Goal: Information Seeking & Learning: Learn about a topic

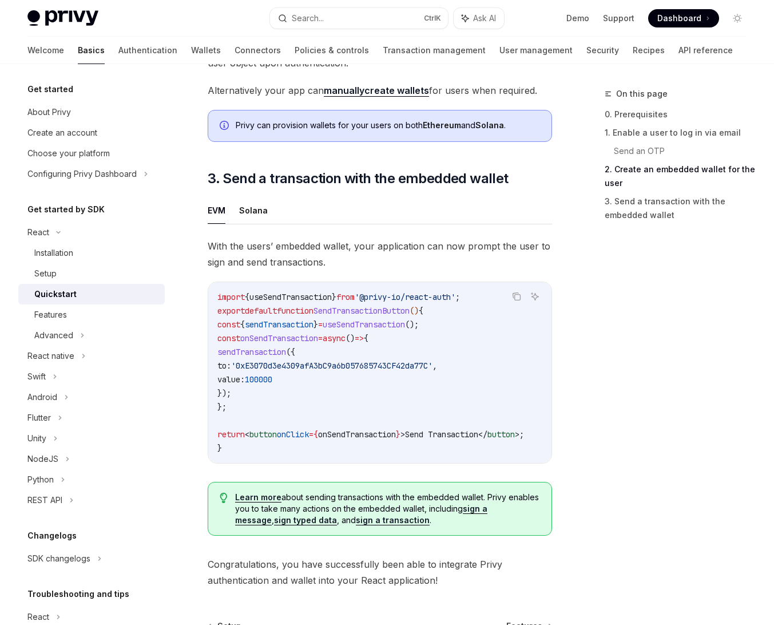
scroll to position [893, 0]
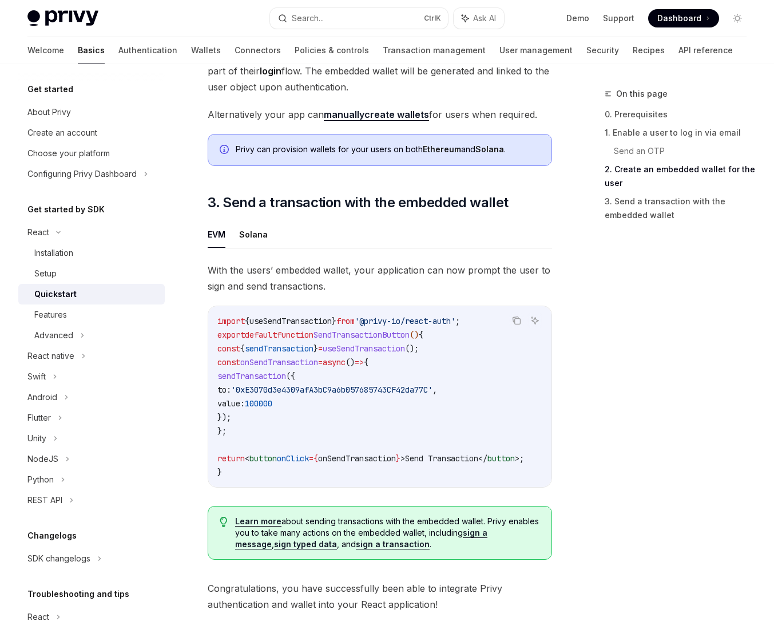
click at [52, 316] on div "Features" at bounding box center [50, 315] width 33 height 14
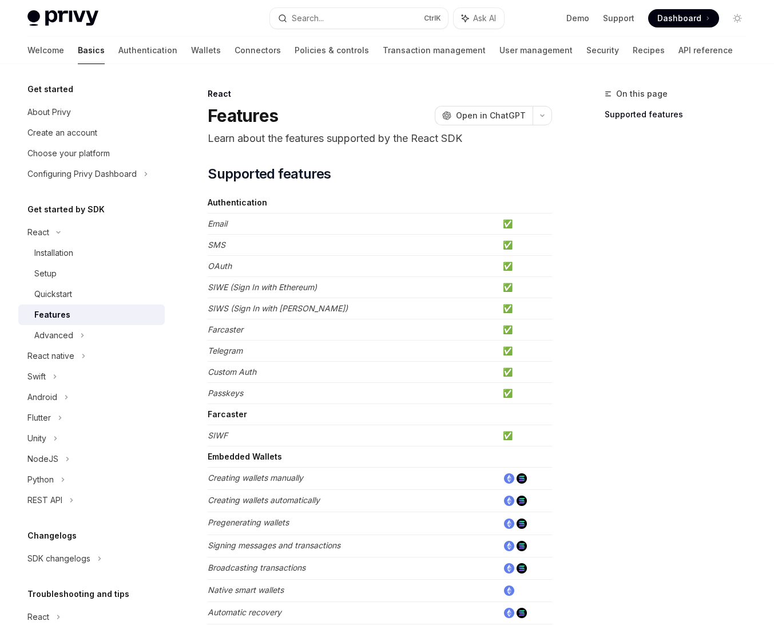
click at [52, 290] on div "Quickstart" at bounding box center [53, 294] width 38 height 14
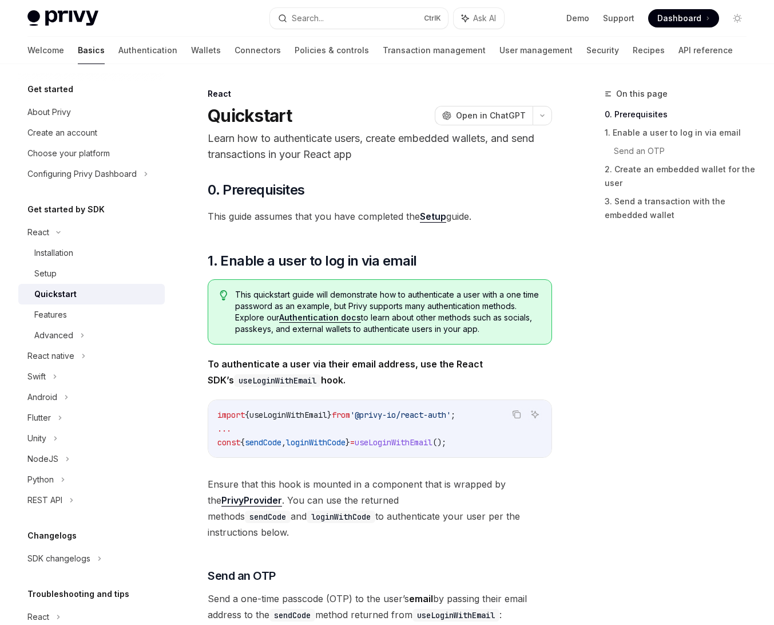
scroll to position [66, 0]
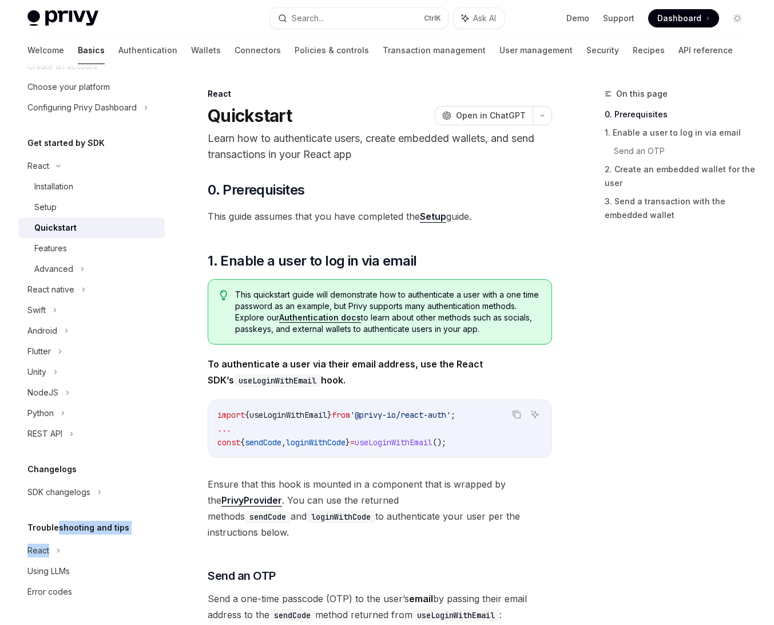
click at [58, 533] on div "Troubleshooting and tips React Using LLMs Error codes" at bounding box center [91, 561] width 147 height 81
click at [62, 568] on div "Using LLMs" at bounding box center [48, 571] width 42 height 14
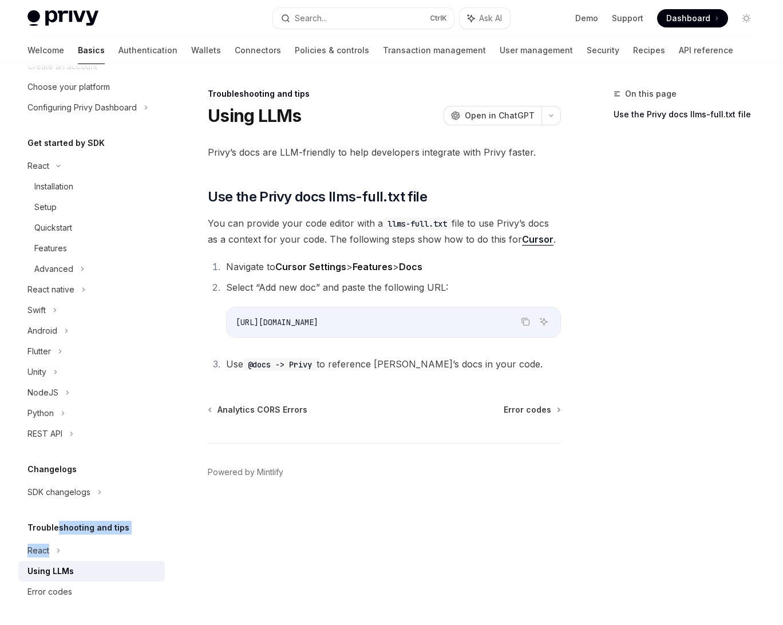
click at [57, 601] on link "Error codes" at bounding box center [91, 591] width 147 height 21
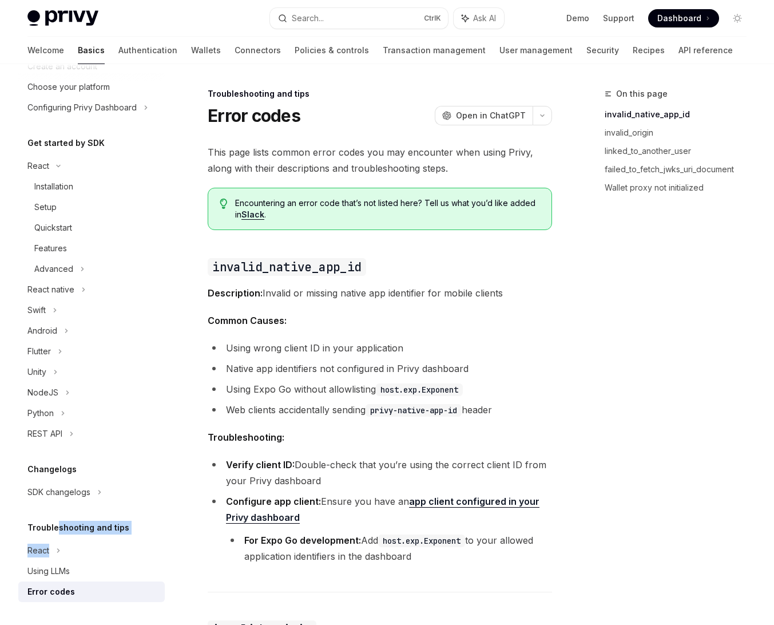
click at [56, 572] on div "Using LLMs" at bounding box center [48, 571] width 42 height 14
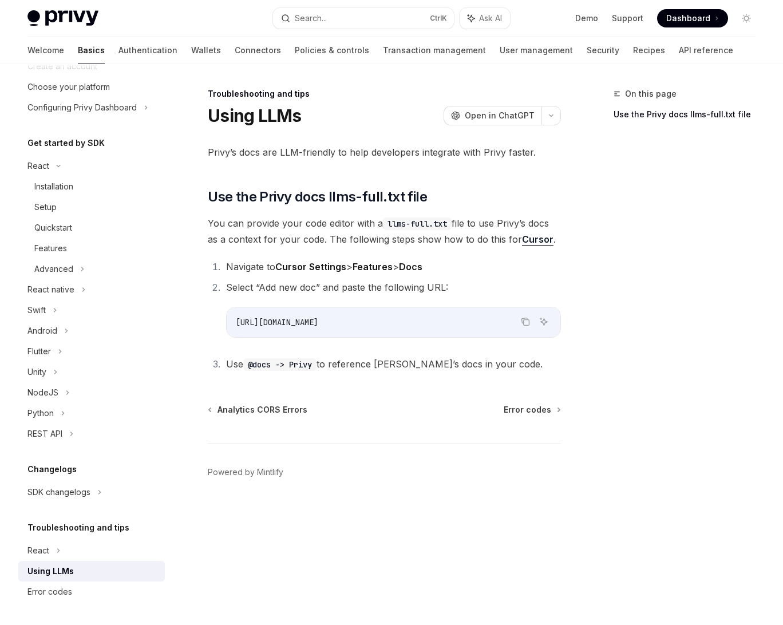
click at [26, 529] on div "Troubleshooting and tips" at bounding box center [91, 528] width 147 height 14
click at [60, 168] on icon at bounding box center [59, 166] width 14 height 5
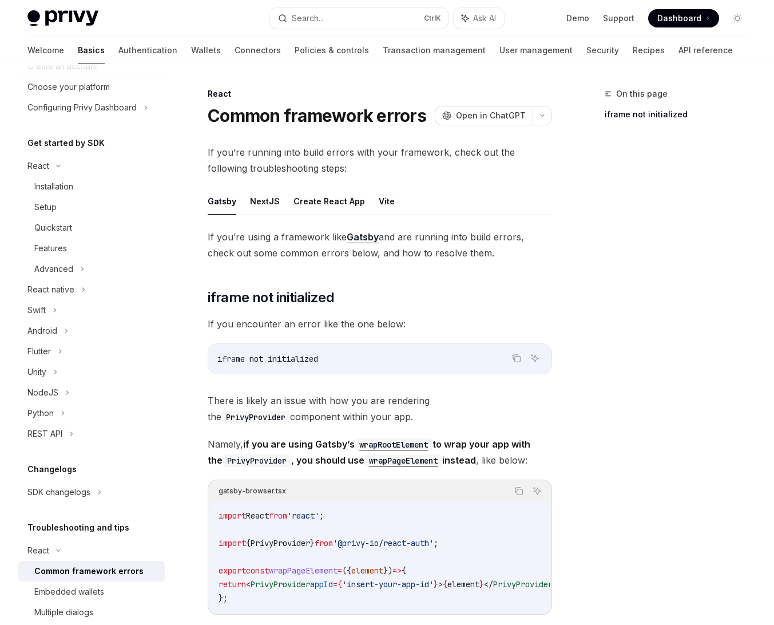
click at [65, 589] on div "Embedded wallets" at bounding box center [69, 592] width 70 height 14
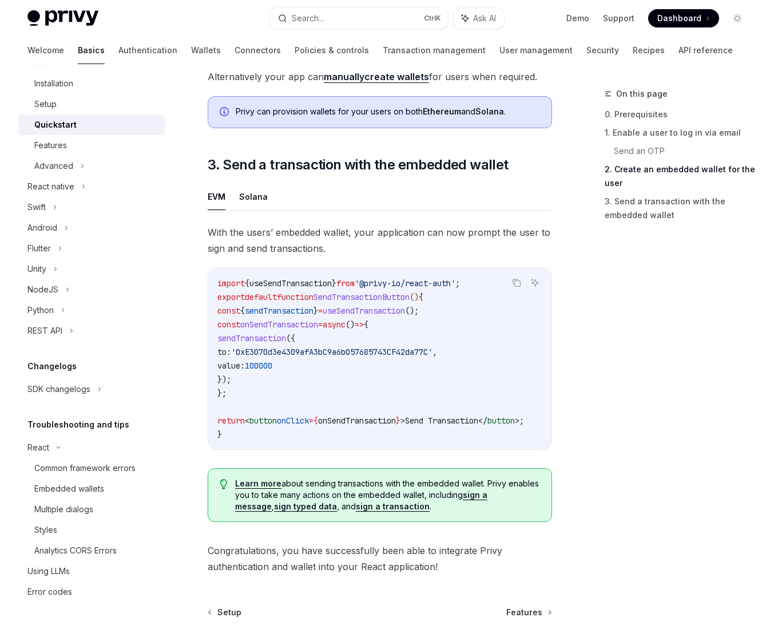
scroll to position [906, 0]
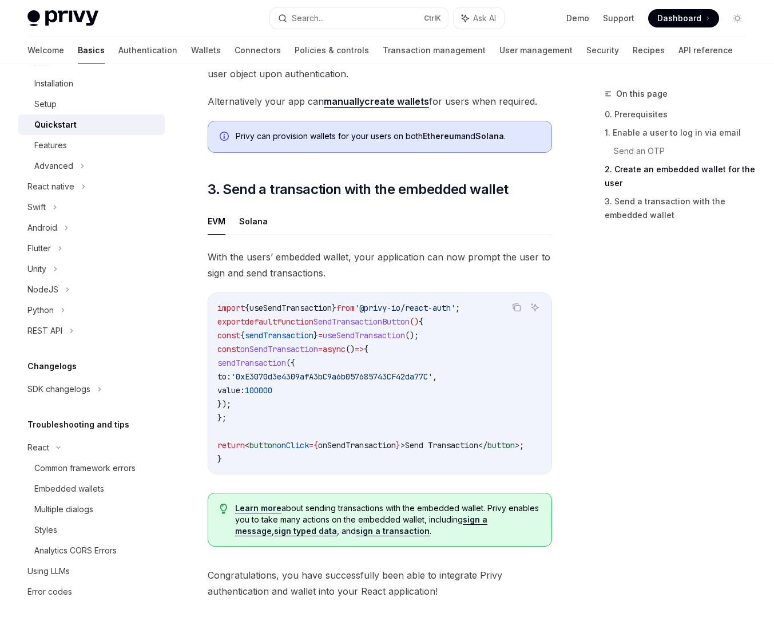
click at [118, 43] on link "Authentication" at bounding box center [147, 50] width 59 height 27
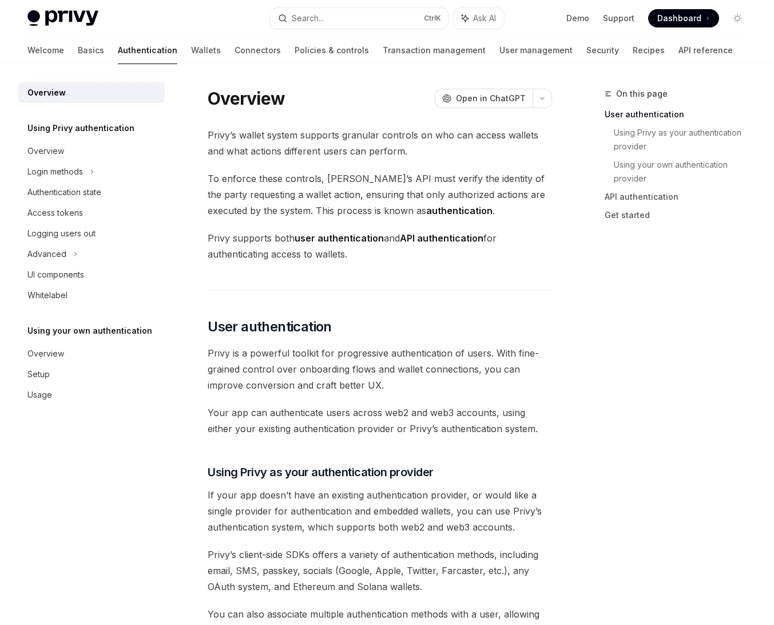
click at [191, 54] on link "Wallets" at bounding box center [206, 50] width 30 height 27
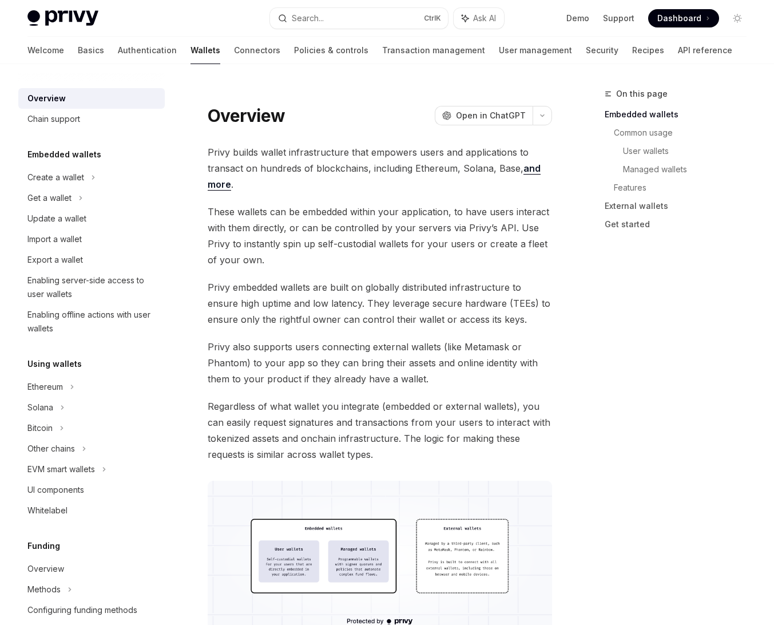
click at [62, 284] on div "Enabling server-side access to user wallets" at bounding box center [92, 287] width 130 height 27
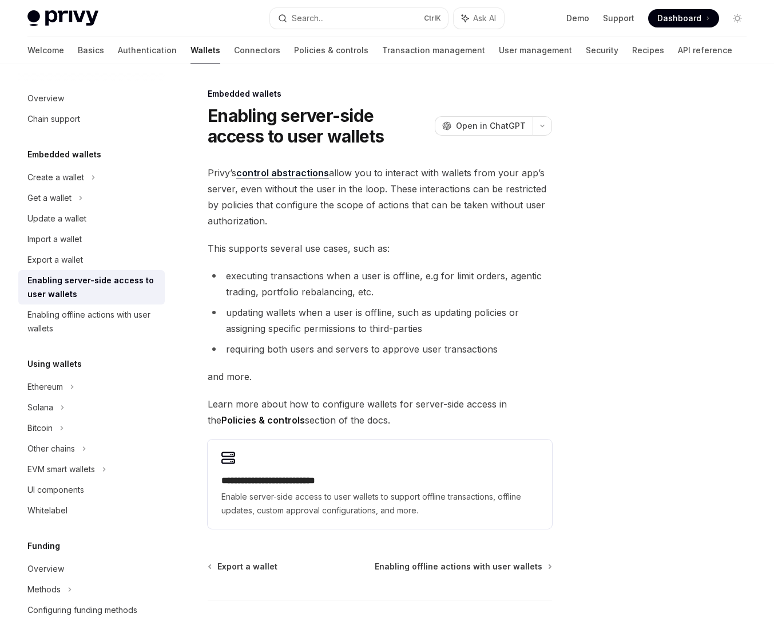
click at [77, 453] on div "Other chains" at bounding box center [91, 448] width 147 height 21
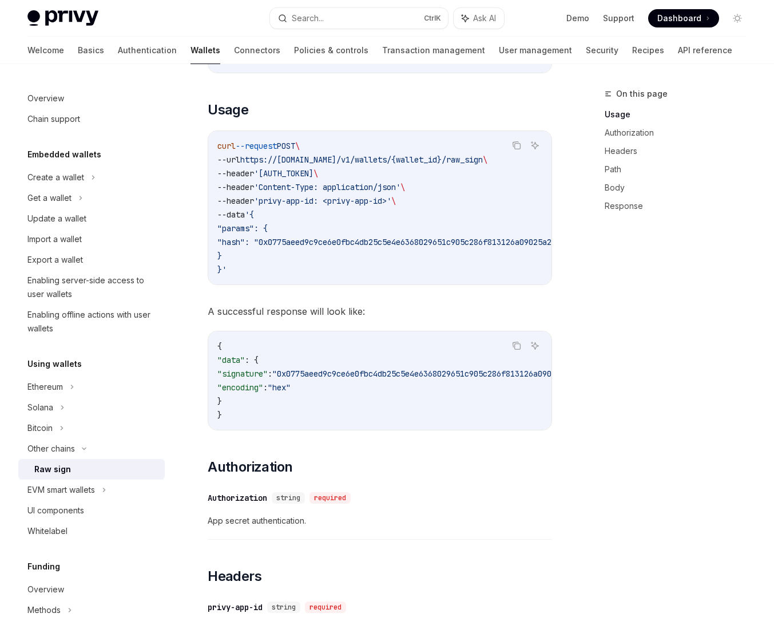
scroll to position [275, 0]
click at [62, 223] on div "Update a wallet" at bounding box center [56, 219] width 59 height 14
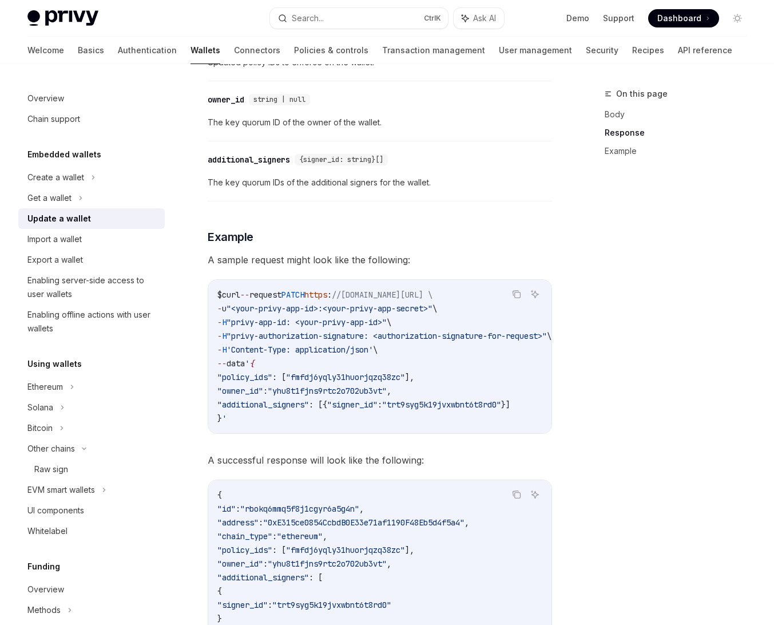
scroll to position [1099, 0]
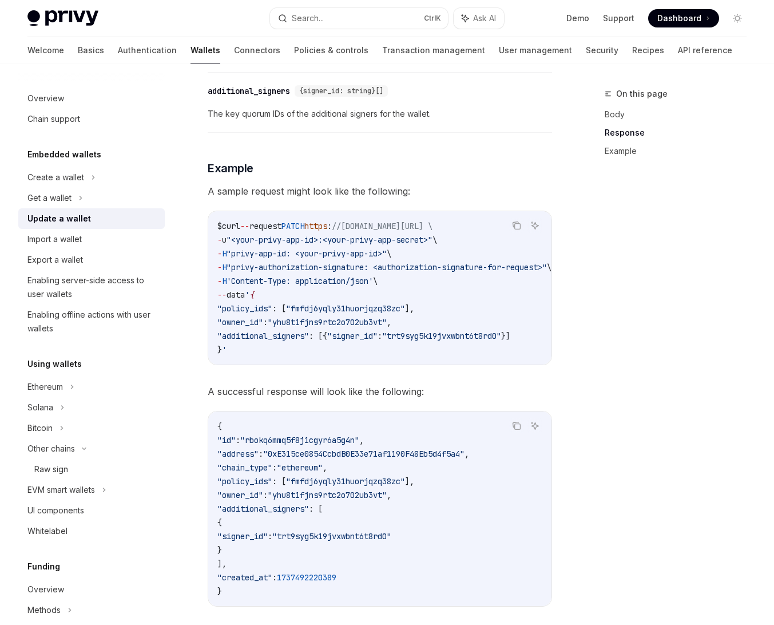
click at [378, 277] on span "\" at bounding box center [375, 281] width 5 height 10
click at [78, 195] on div "Get a wallet" at bounding box center [91, 198] width 147 height 21
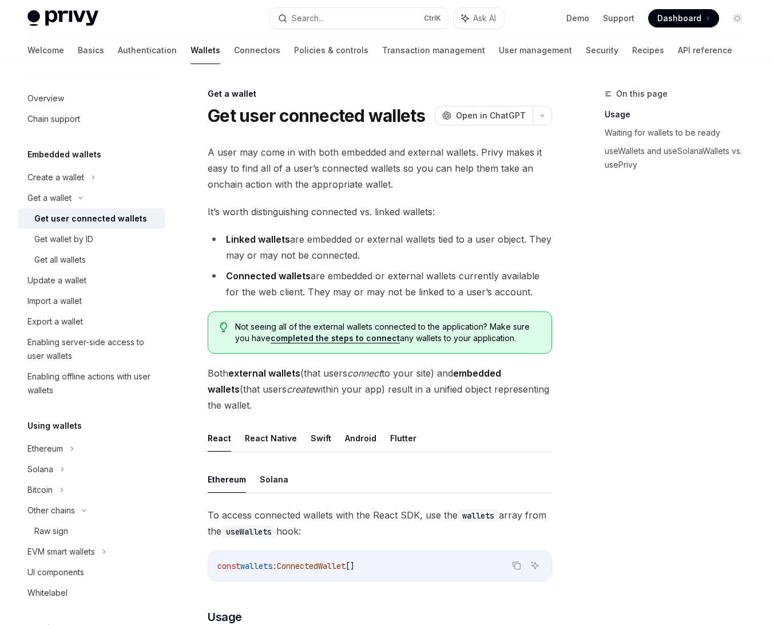
click at [382, 51] on link "Transaction management" at bounding box center [433, 50] width 103 height 27
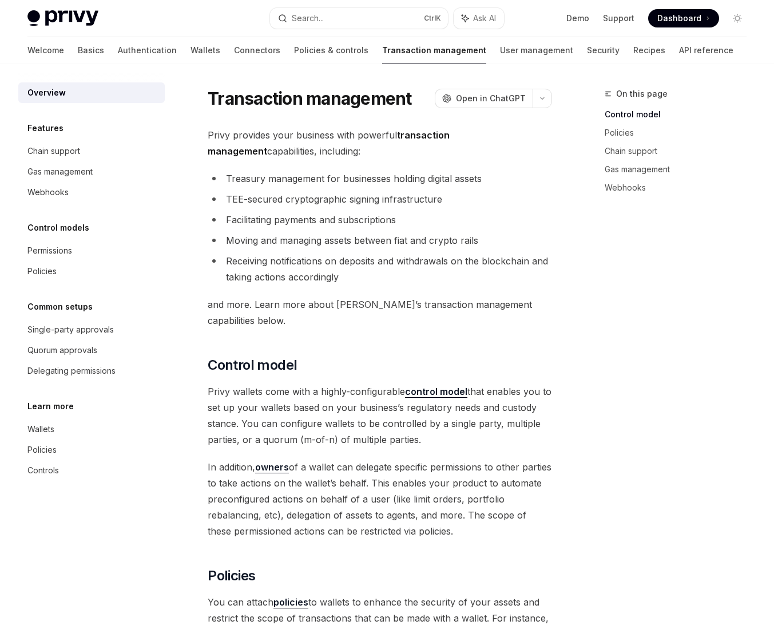
click at [56, 151] on div "Chain support" at bounding box center [53, 151] width 53 height 14
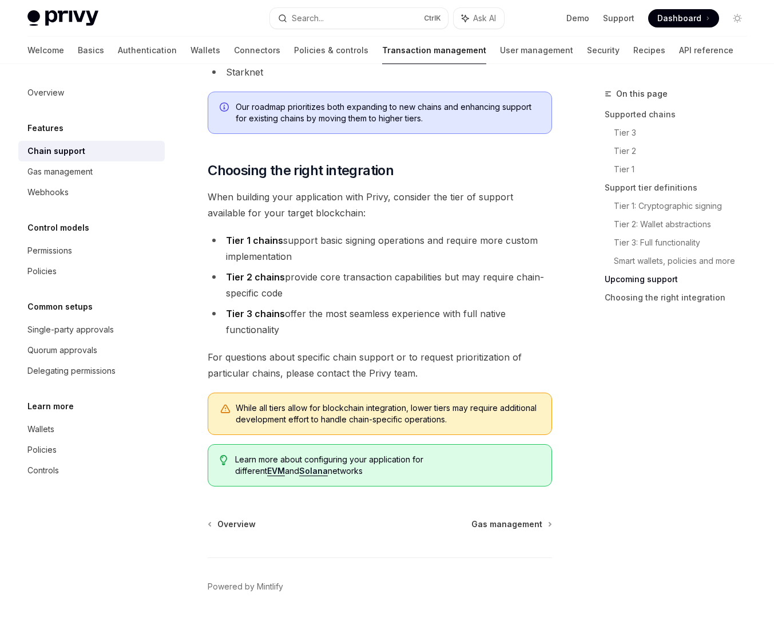
scroll to position [1416, 0]
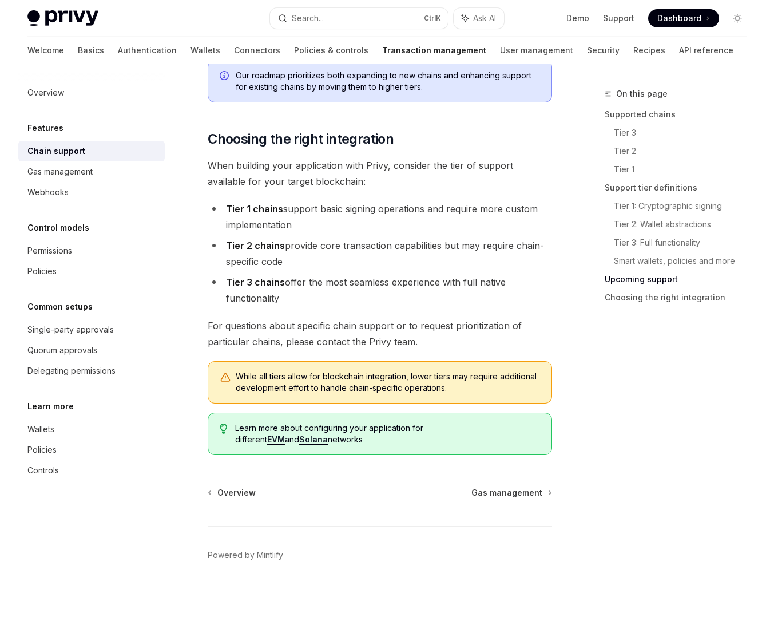
click at [500, 51] on link "User management" at bounding box center [536, 50] width 73 height 27
type textarea "*"
